Goal: Task Accomplishment & Management: Use online tool/utility

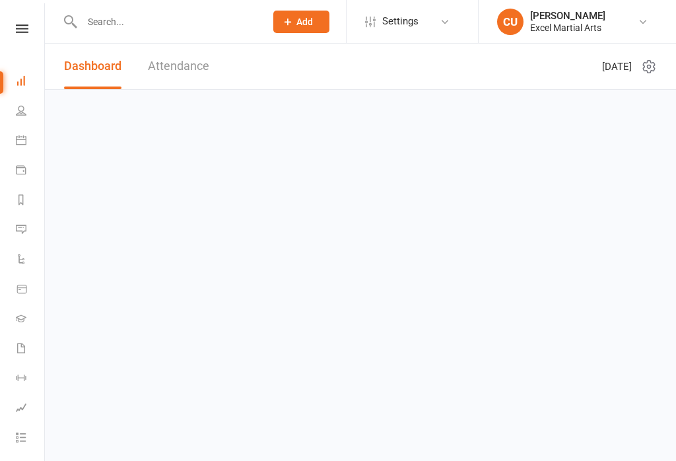
click at [170, 61] on link "Attendance" at bounding box center [178, 67] width 61 height 46
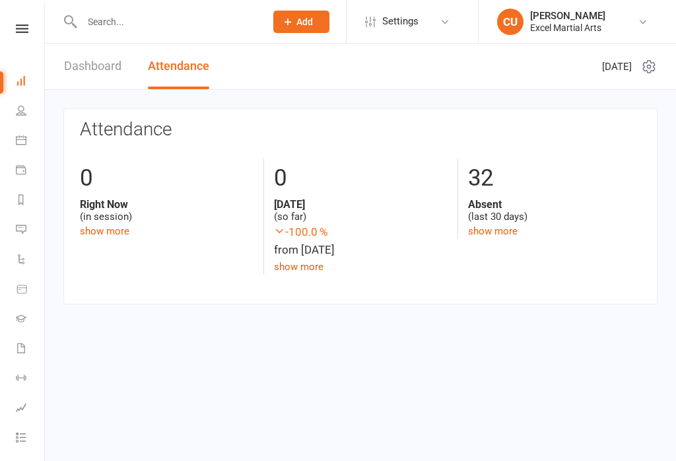
click at [17, 106] on icon at bounding box center [21, 110] width 11 height 11
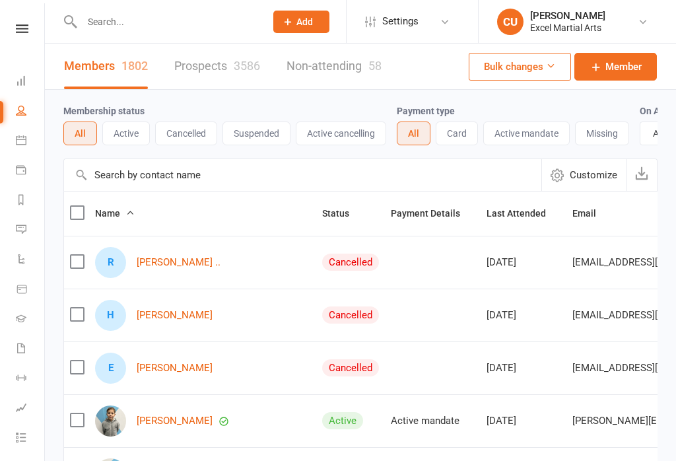
click at [20, 125] on link "People" at bounding box center [31, 112] width 30 height 30
click at [18, 135] on icon at bounding box center [21, 140] width 11 height 11
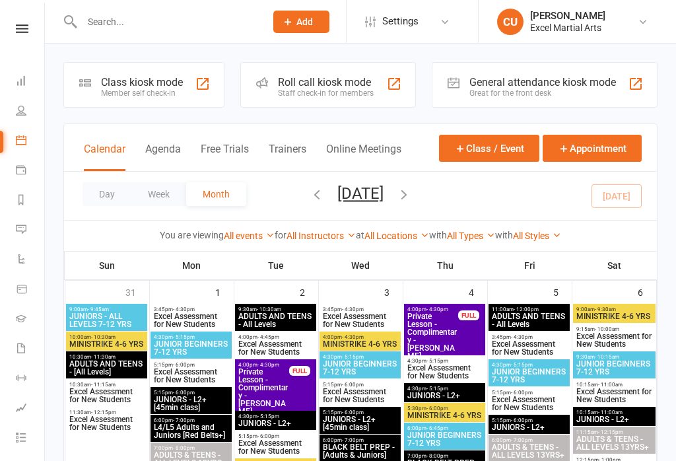
click at [130, 80] on div "Class kiosk mode" at bounding box center [142, 82] width 82 height 13
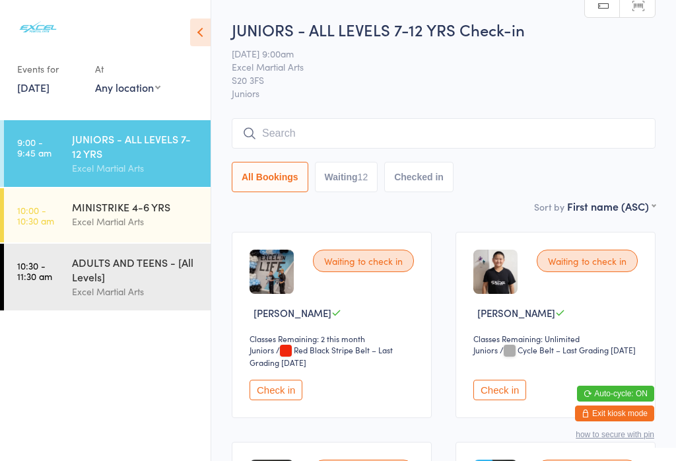
click at [126, 214] on div "MINISTRIKE 4-6 YRS" at bounding box center [135, 206] width 127 height 15
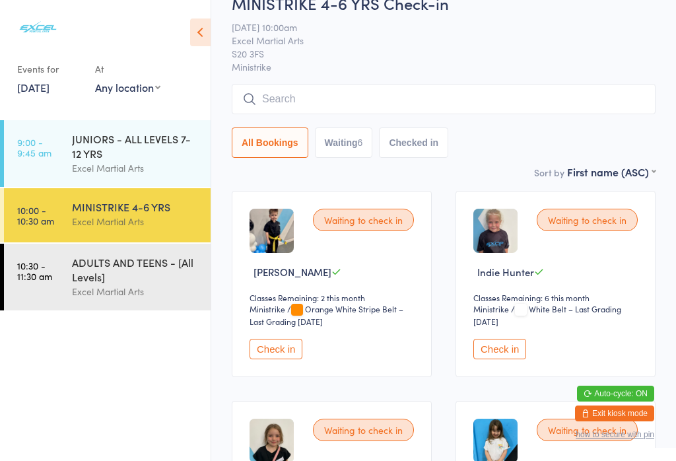
scroll to position [36, 0]
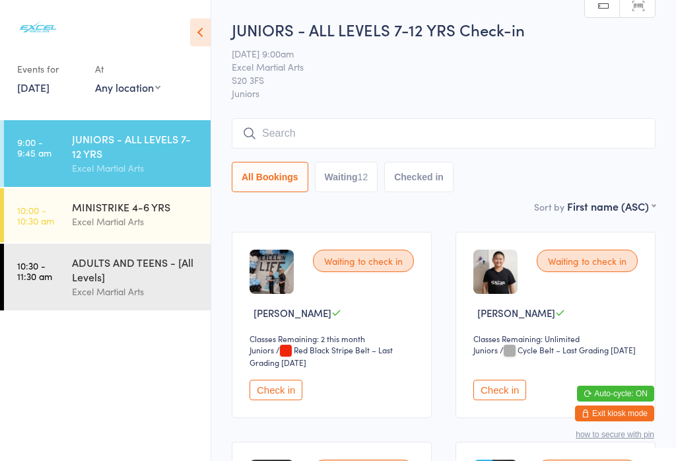
click at [284, 390] on button "Check in" at bounding box center [275, 389] width 53 height 20
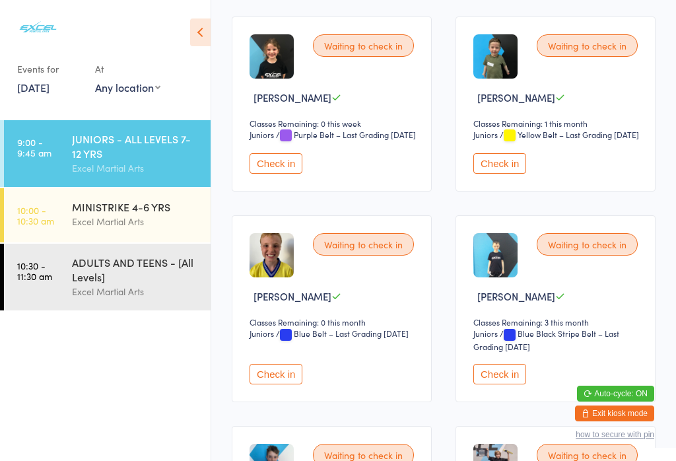
scroll to position [426, 0]
click at [492, 383] on button "Check in" at bounding box center [499, 373] width 53 height 20
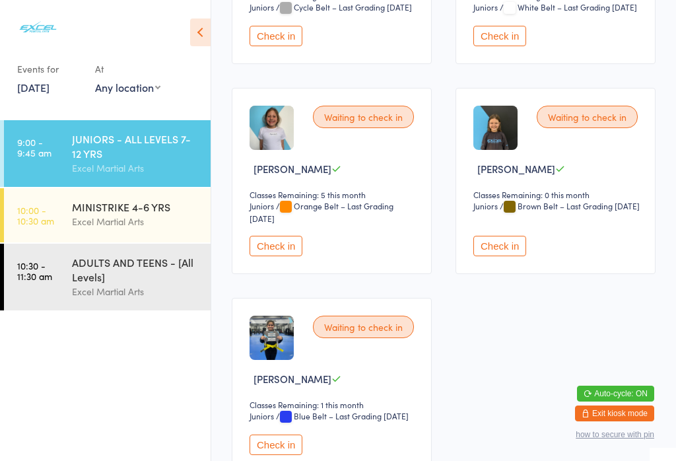
scroll to position [1170, 0]
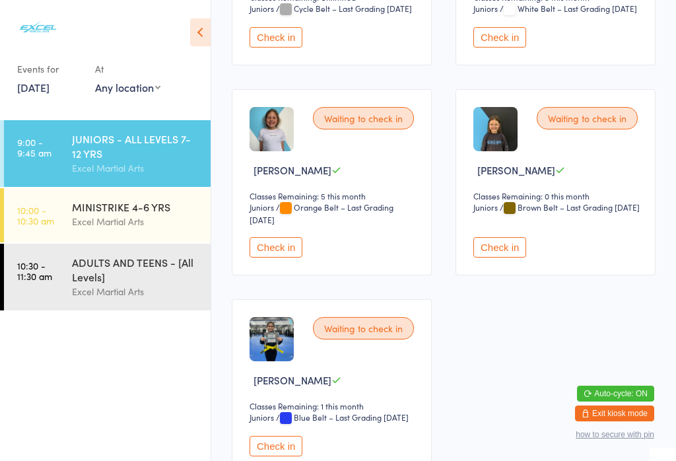
click at [505, 257] on button "Check in" at bounding box center [499, 247] width 53 height 20
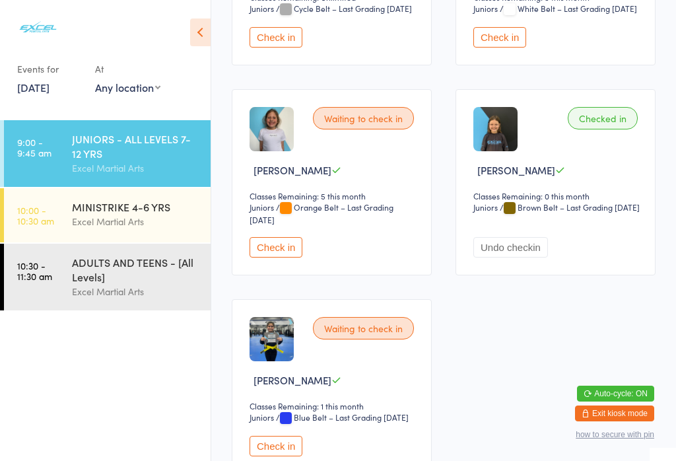
click at [82, 159] on div "JUNIORS - ALL LEVELS 7-12 YRS" at bounding box center [135, 145] width 127 height 29
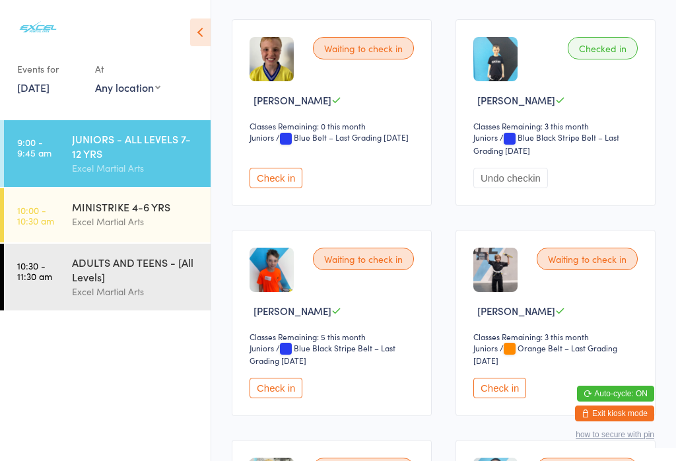
scroll to position [645, 0]
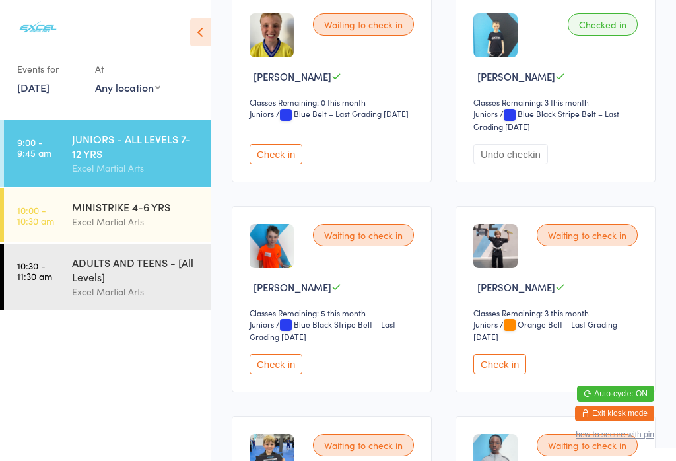
click at [498, 374] on button "Check in" at bounding box center [499, 364] width 53 height 20
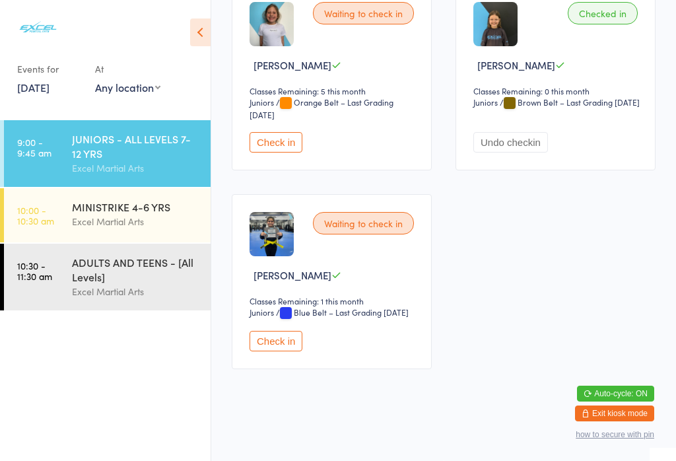
scroll to position [1327, 0]
click at [268, 351] on button "Check in" at bounding box center [275, 341] width 53 height 20
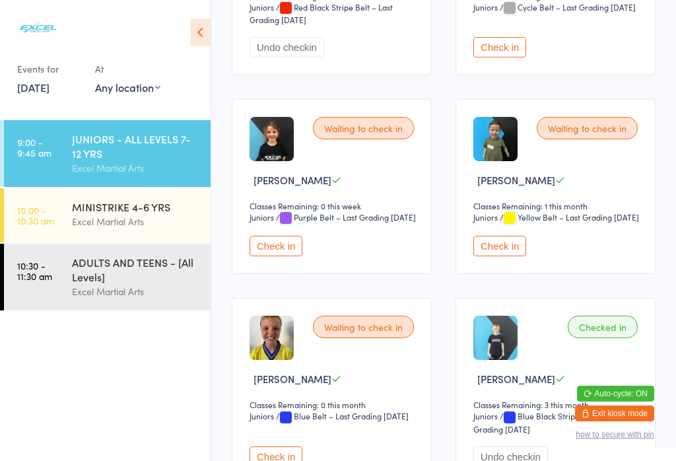
scroll to position [340, 0]
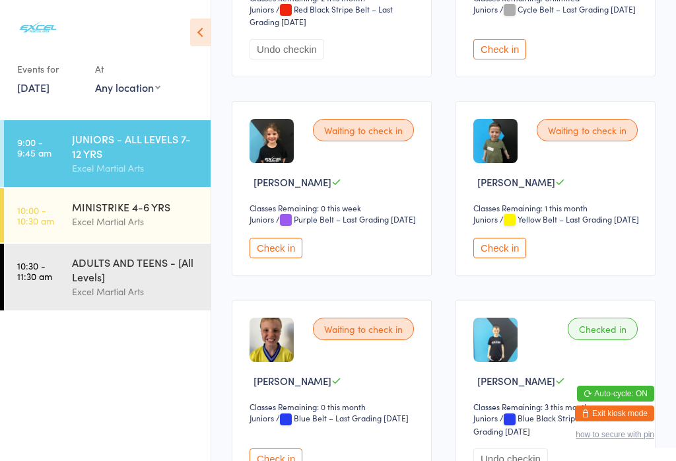
click at [289, 258] on button "Check in" at bounding box center [275, 248] width 53 height 20
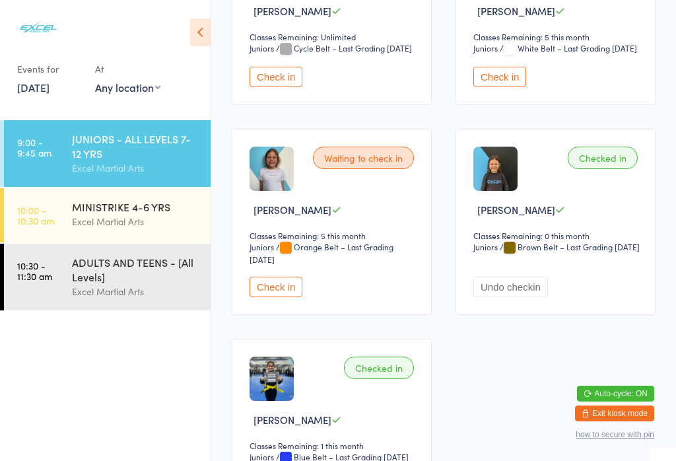
scroll to position [1145, 0]
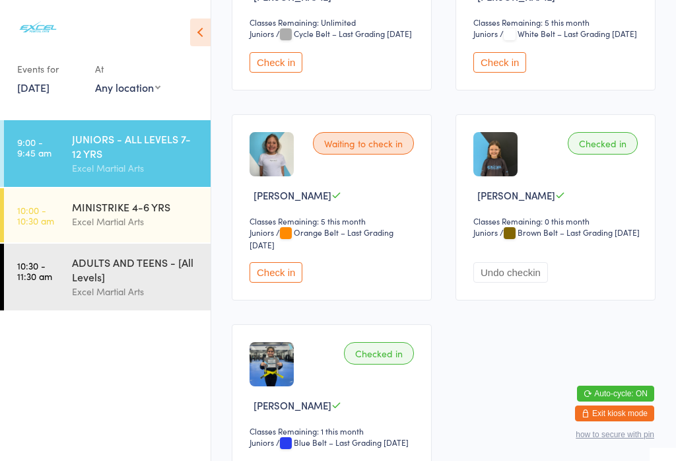
click at [277, 282] on button "Check in" at bounding box center [275, 272] width 53 height 20
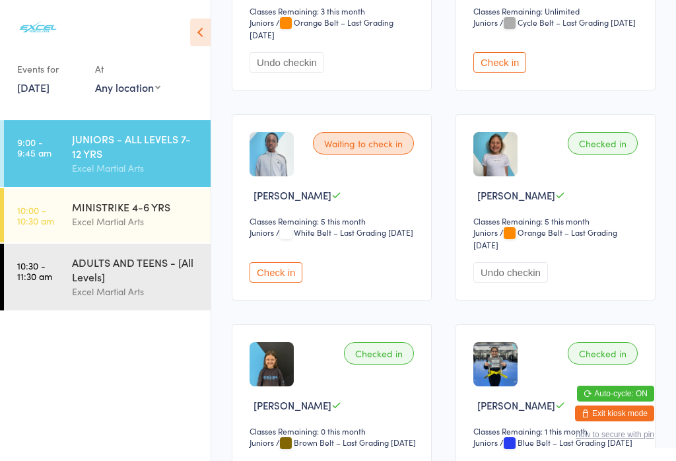
click at [79, 148] on div "JUNIORS - ALL LEVELS 7-12 YRS" at bounding box center [135, 145] width 127 height 29
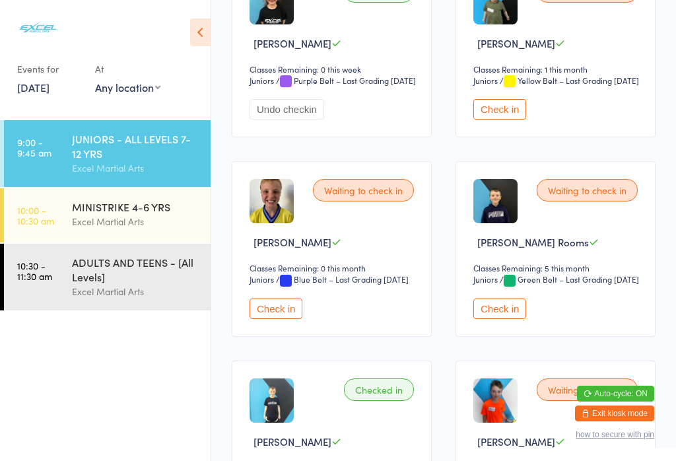
scroll to position [517, 0]
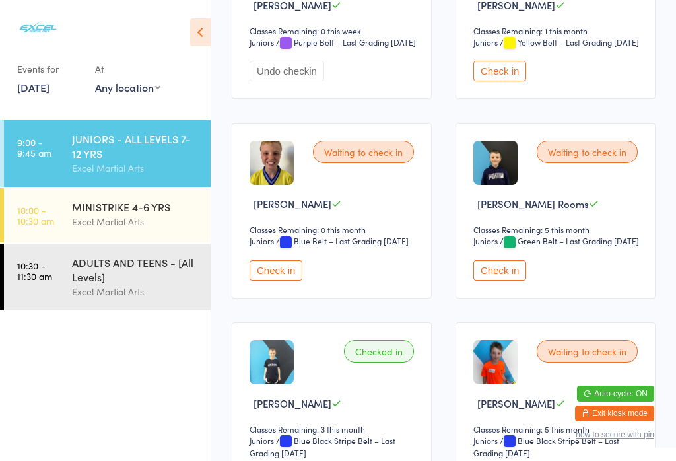
click at [493, 280] on button "Check in" at bounding box center [499, 270] width 53 height 20
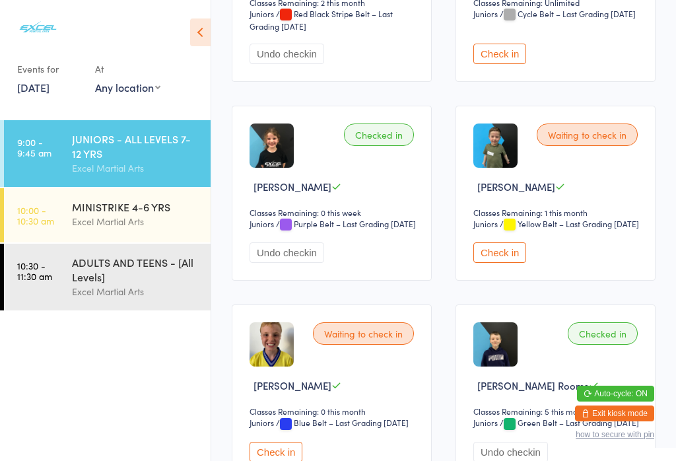
scroll to position [334, 0]
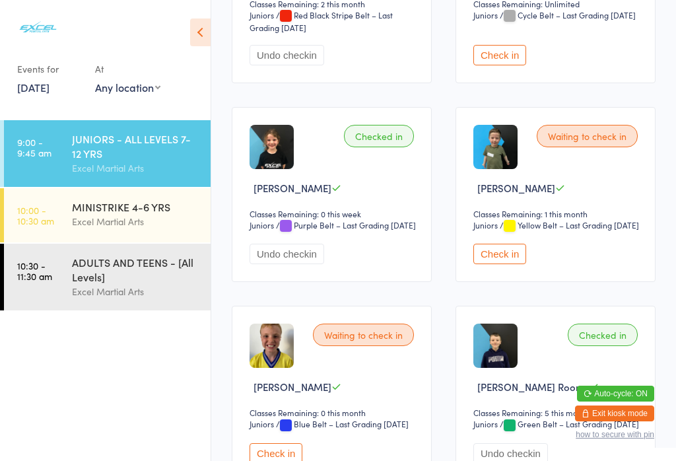
click at [510, 264] on button "Check in" at bounding box center [499, 253] width 53 height 20
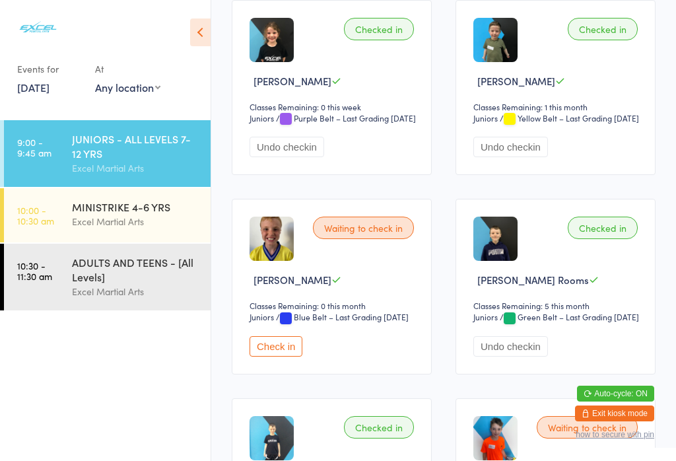
scroll to position [454, 0]
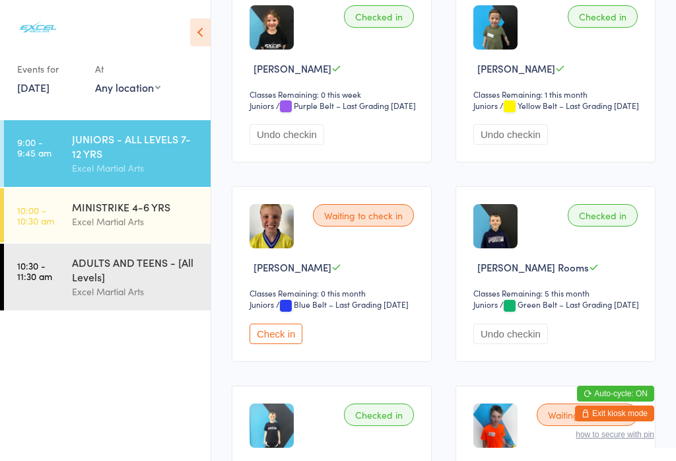
click at [270, 344] on button "Check in" at bounding box center [275, 333] width 53 height 20
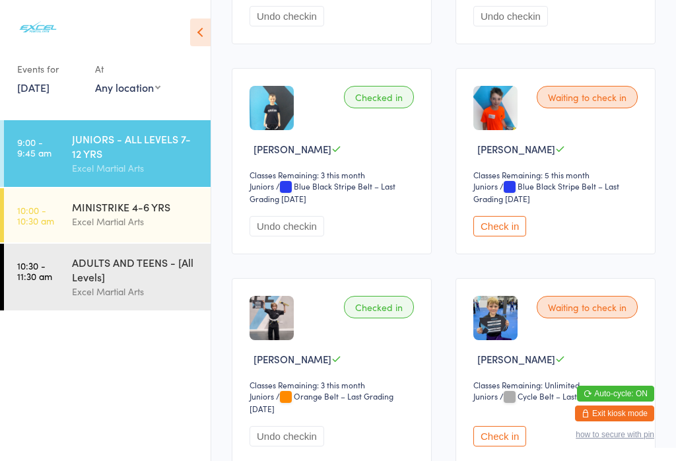
scroll to position [777, 0]
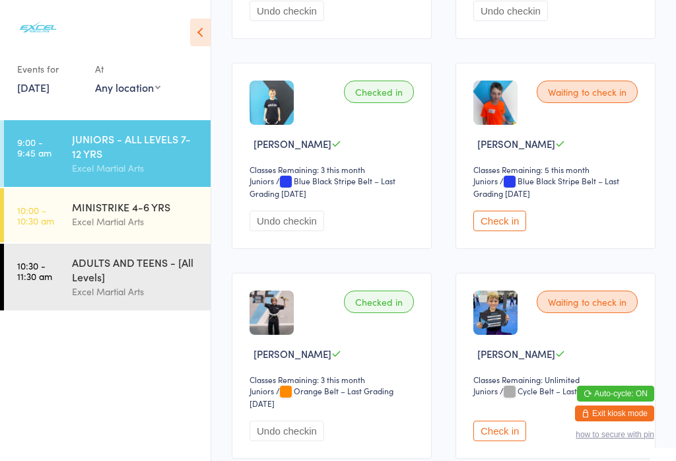
click at [496, 231] on button "Check in" at bounding box center [499, 220] width 53 height 20
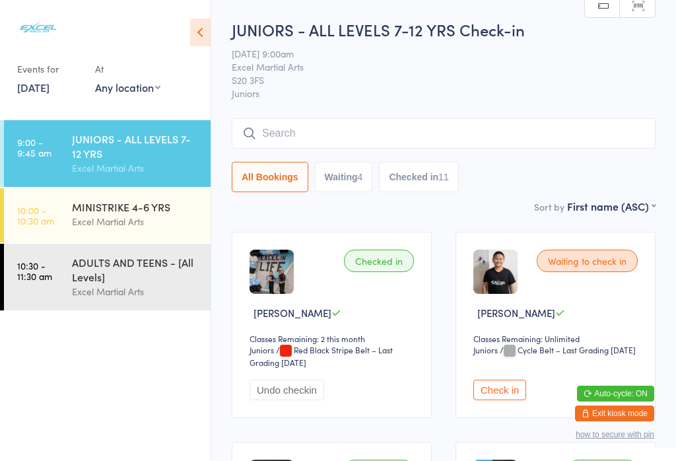
scroll to position [0, 0]
click at [280, 137] on input "search" at bounding box center [444, 133] width 424 height 30
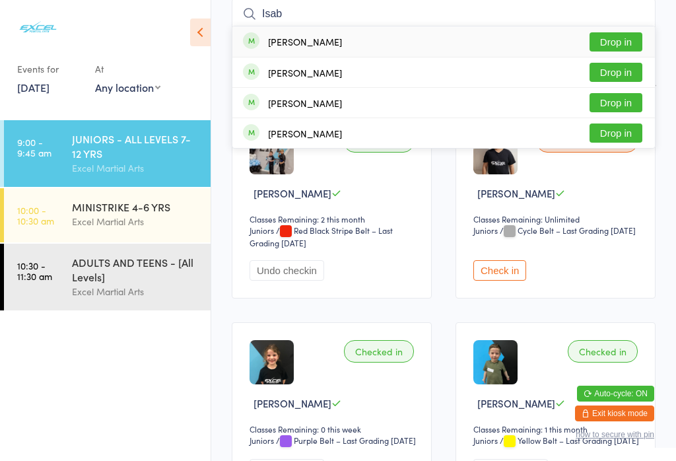
type input "Isab"
click at [613, 40] on button "Drop in" at bounding box center [615, 41] width 53 height 19
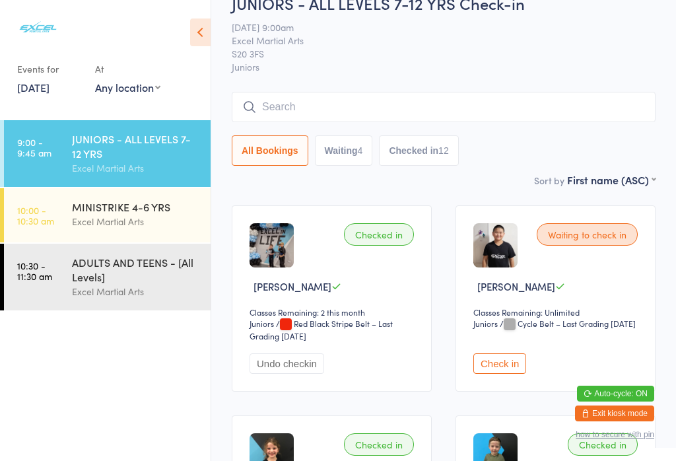
scroll to position [20, 0]
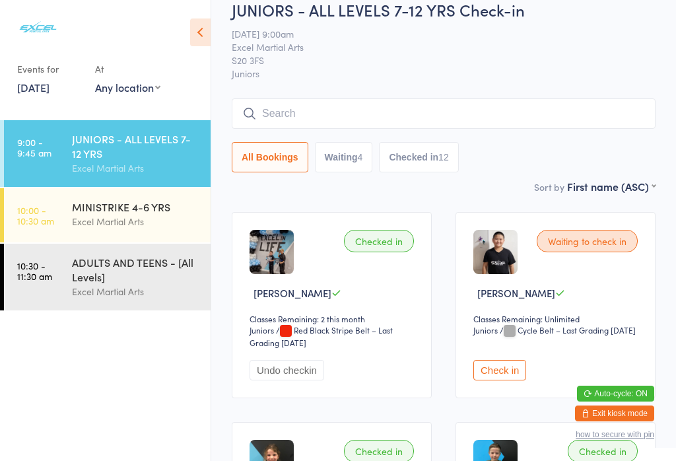
click at [457, 116] on input "search" at bounding box center [444, 113] width 424 height 30
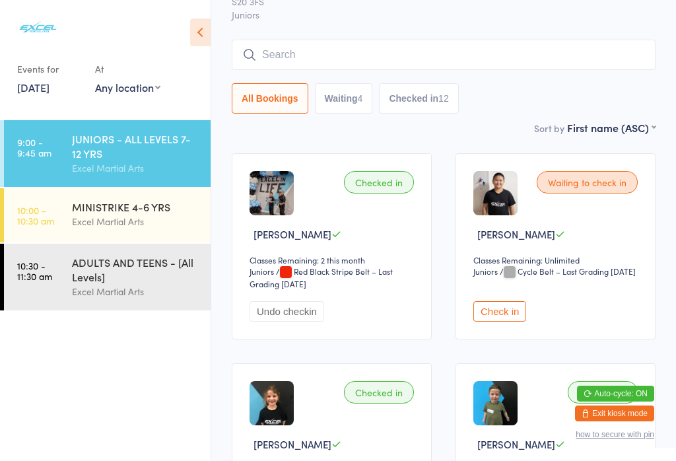
scroll to position [119, 0]
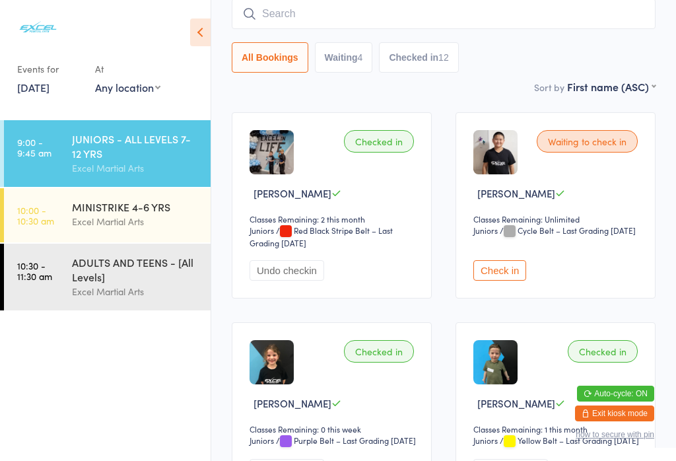
click at [344, 61] on button "Waiting 4" at bounding box center [344, 57] width 58 height 30
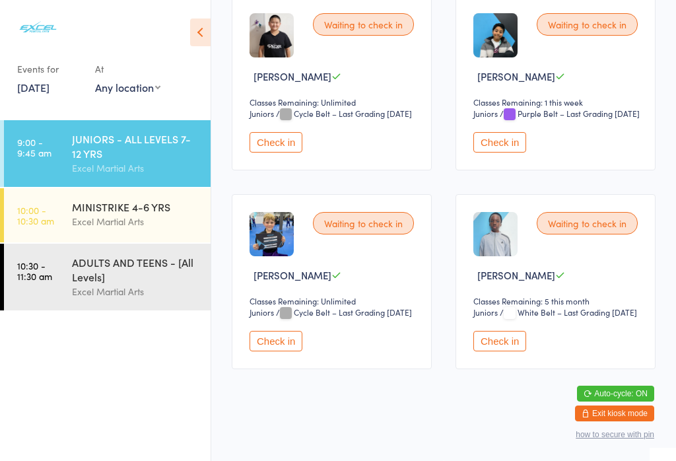
scroll to position [239, 0]
click at [289, 351] on button "Check in" at bounding box center [275, 341] width 53 height 20
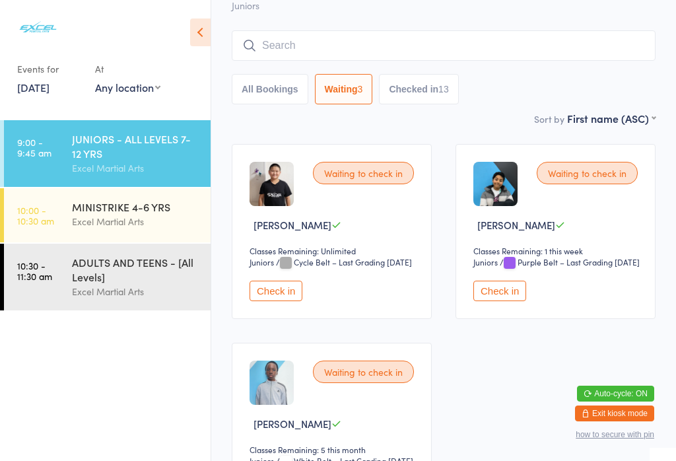
scroll to position [76, 0]
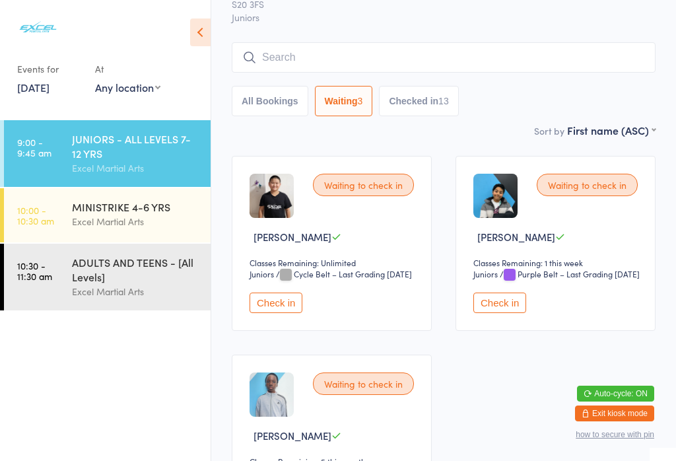
click at [478, 313] on button "Check in" at bounding box center [499, 302] width 53 height 20
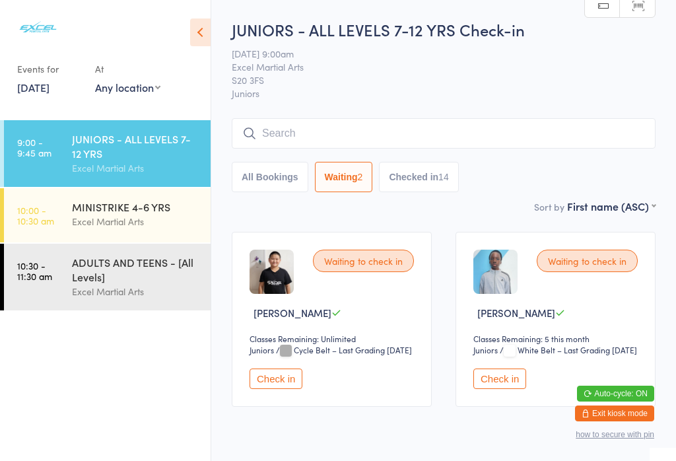
scroll to position [0, 0]
click at [267, 188] on button "All Bookings" at bounding box center [270, 177] width 77 height 30
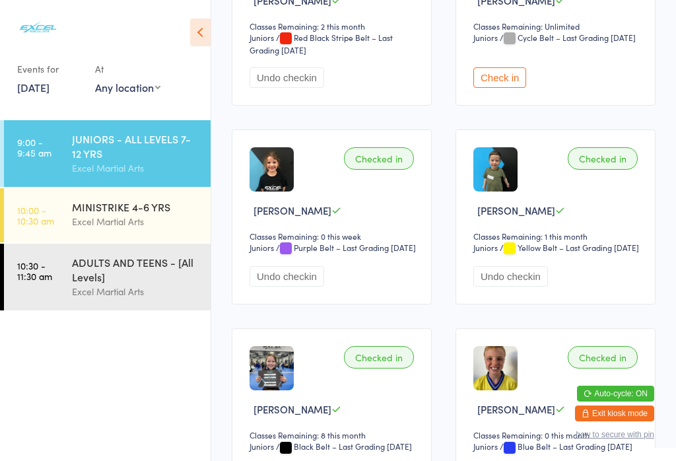
scroll to position [311, 0]
